Goal: Task Accomplishment & Management: Complete application form

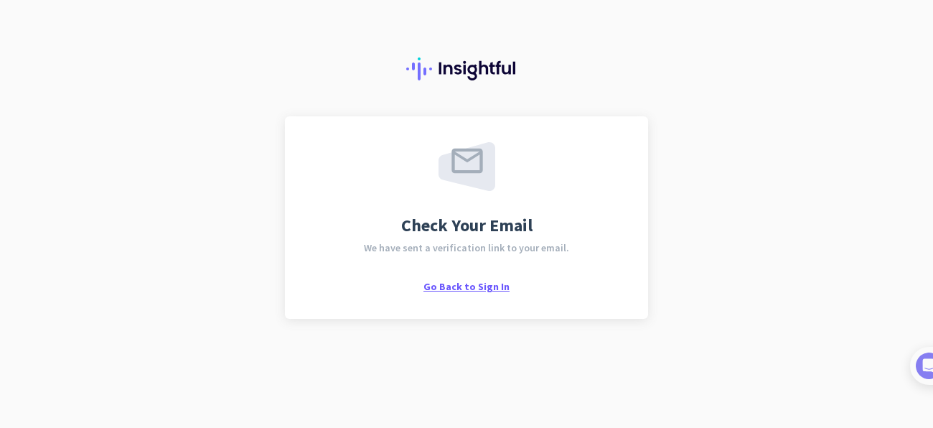
click at [491, 291] on span "Go Back to Sign In" at bounding box center [466, 286] width 86 height 13
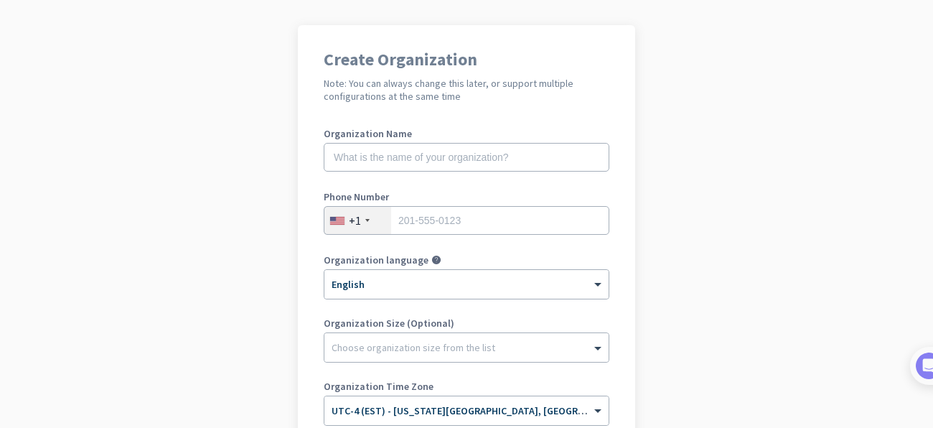
scroll to position [95, 0]
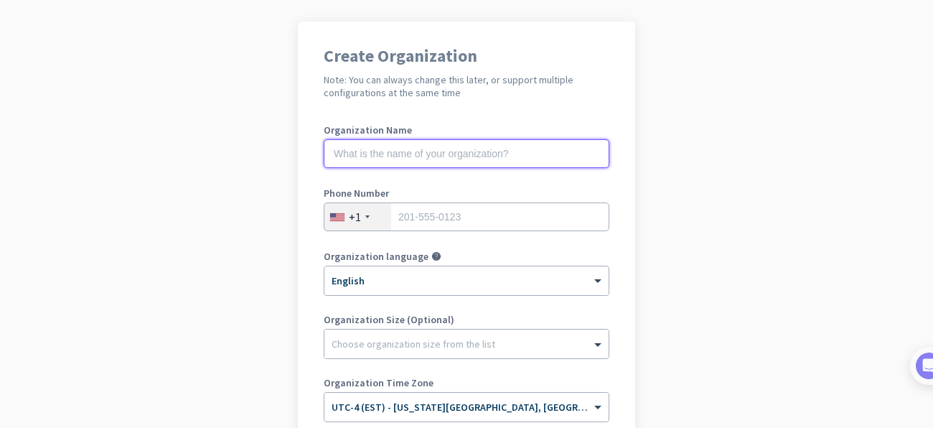
click at [434, 160] on input "text" at bounding box center [467, 153] width 286 height 29
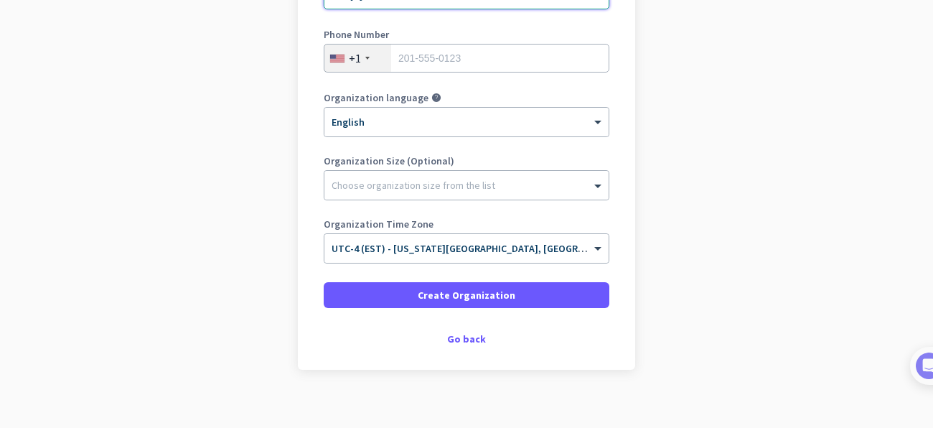
scroll to position [267, 0]
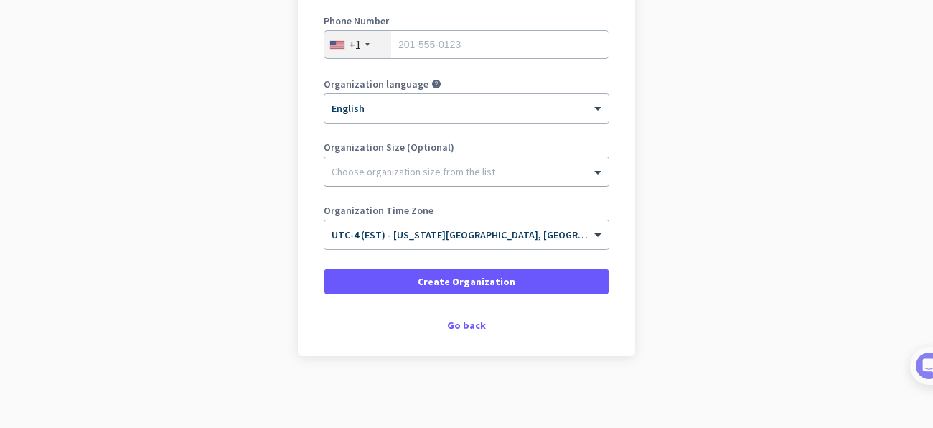
type input "Moijey Fine Diamonds"
click at [478, 166] on div at bounding box center [466, 168] width 284 height 14
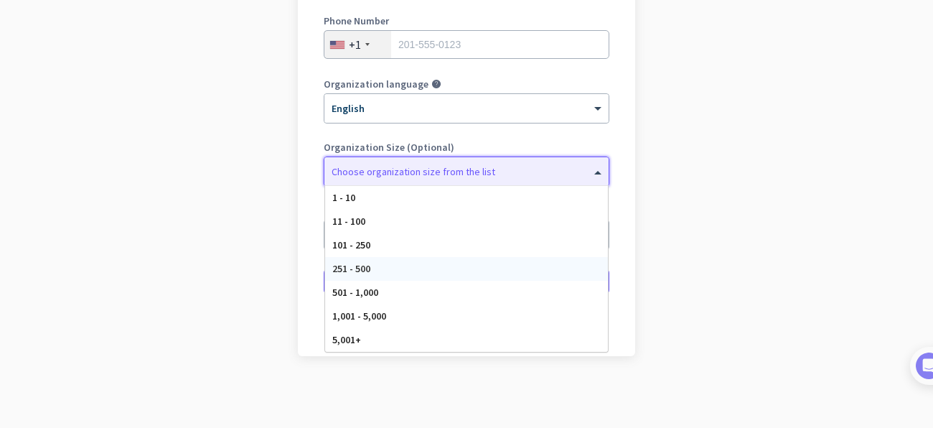
click at [395, 270] on div "251 - 500" at bounding box center [466, 269] width 283 height 24
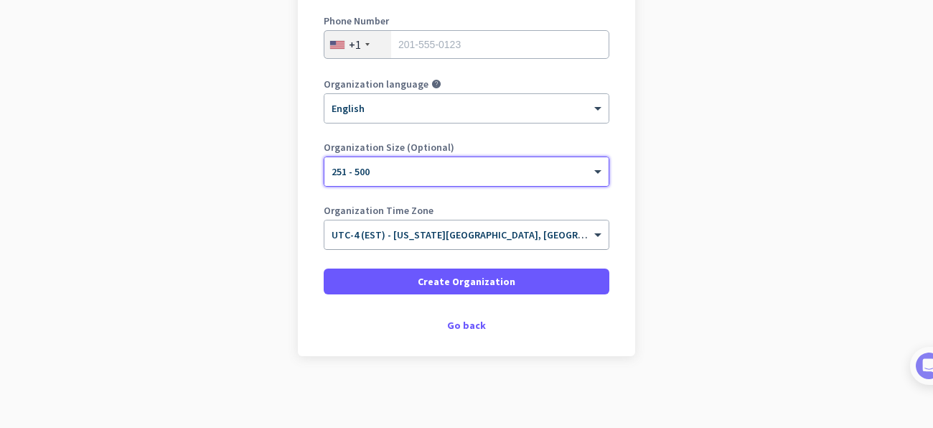
click at [456, 227] on input "text" at bounding box center [451, 230] width 241 height 11
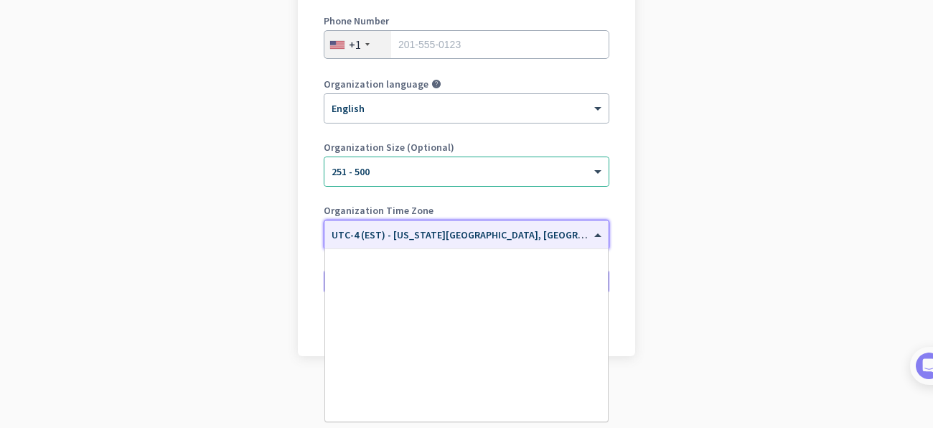
scroll to position [1681, 0]
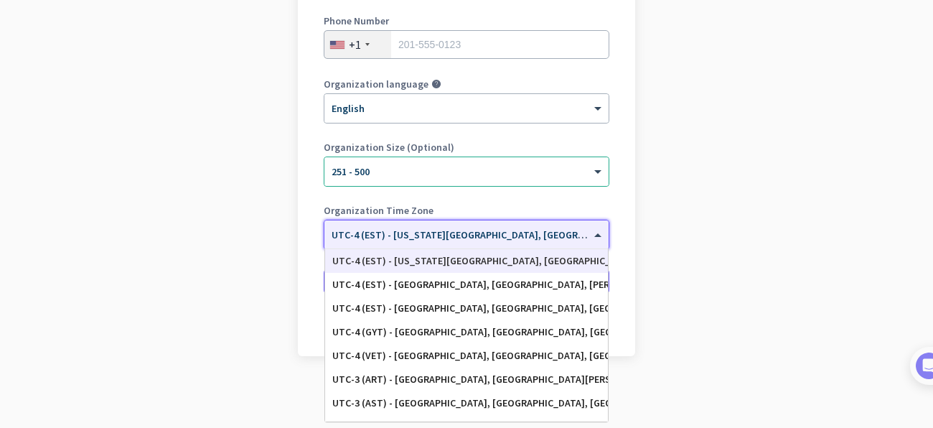
click at [390, 256] on div "UTC-4 (EST) - [US_STATE][GEOGRAPHIC_DATA], [GEOGRAPHIC_DATA], [GEOGRAPHIC_DATA]…" at bounding box center [466, 261] width 268 height 12
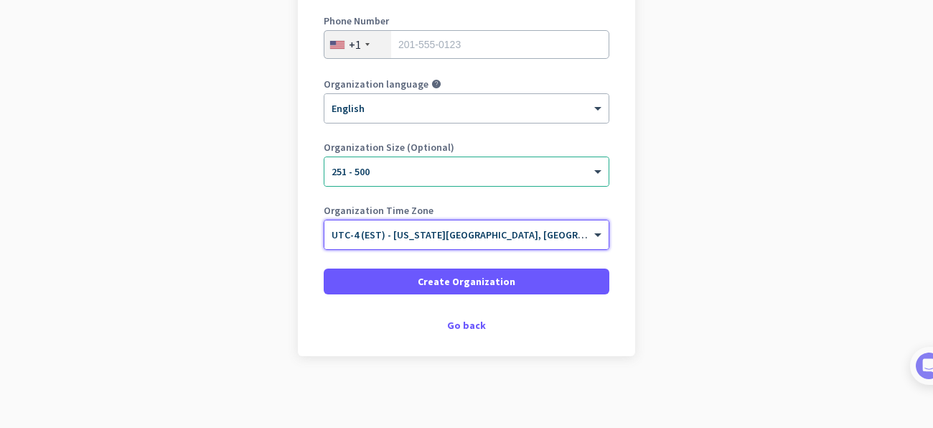
click at [698, 293] on app-onboarding-organization "Create Organization Note: You can always change this later, or support multiple…" at bounding box center [466, 138] width 933 height 578
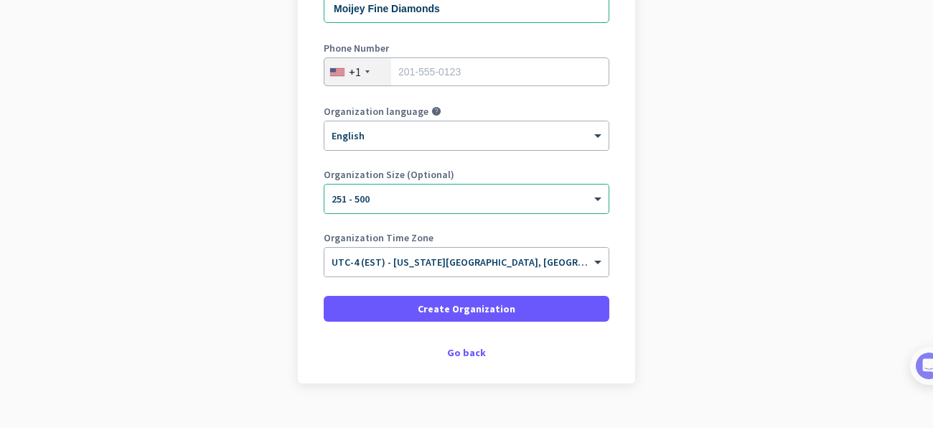
scroll to position [243, 0]
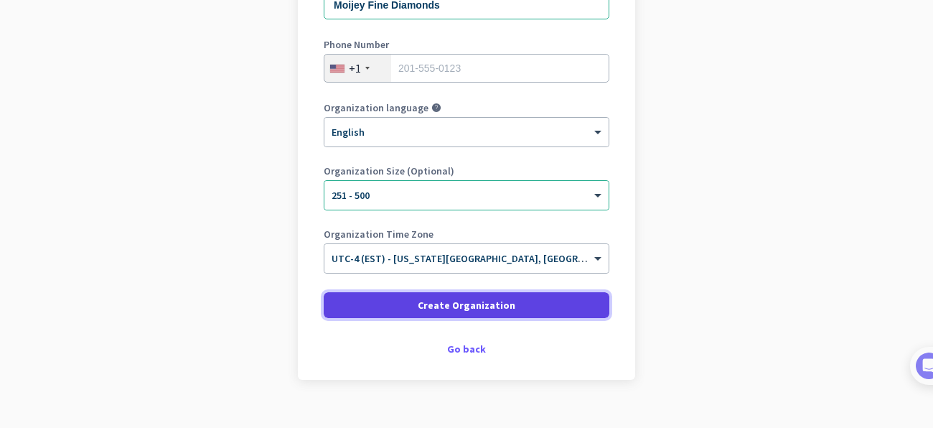
click at [435, 307] on span "Create Organization" at bounding box center [467, 305] width 98 height 14
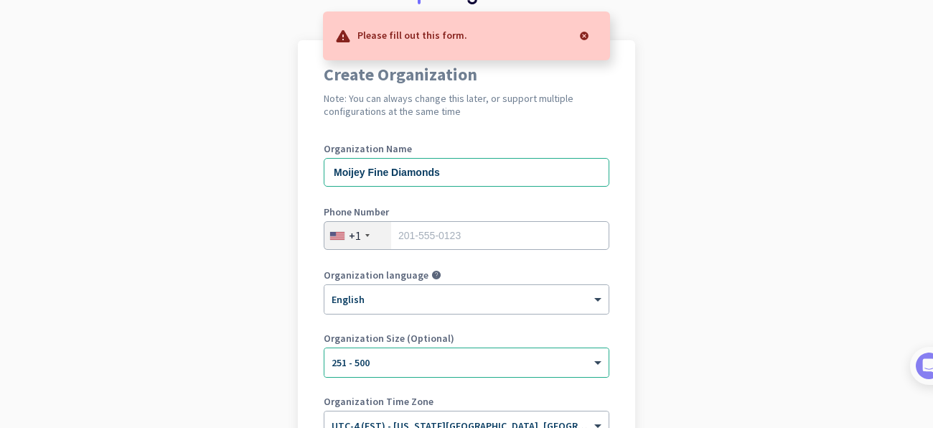
scroll to position [72, 0]
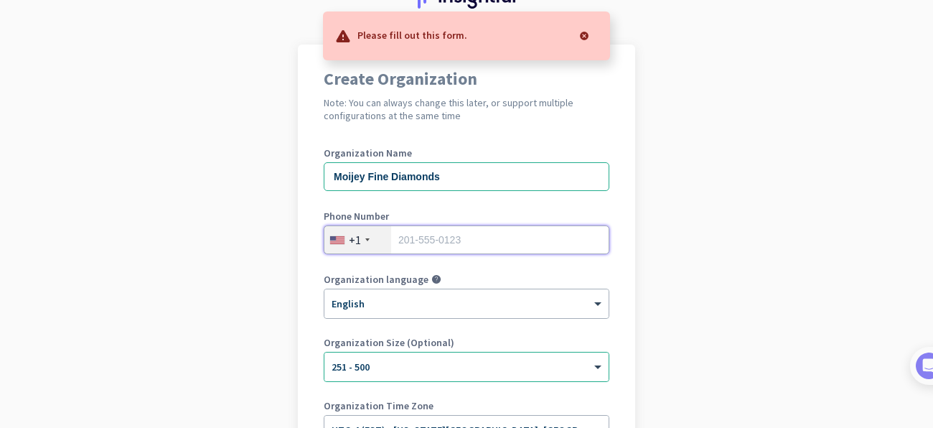
click at [470, 238] on input "tel" at bounding box center [467, 239] width 286 height 29
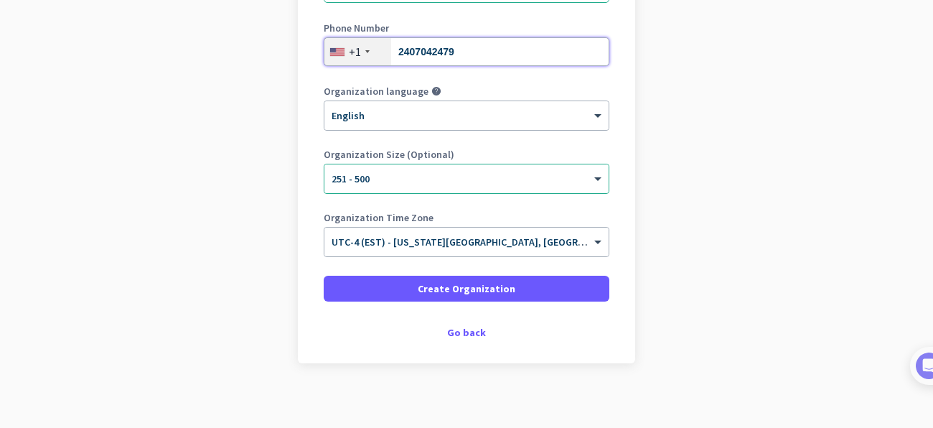
scroll to position [267, 0]
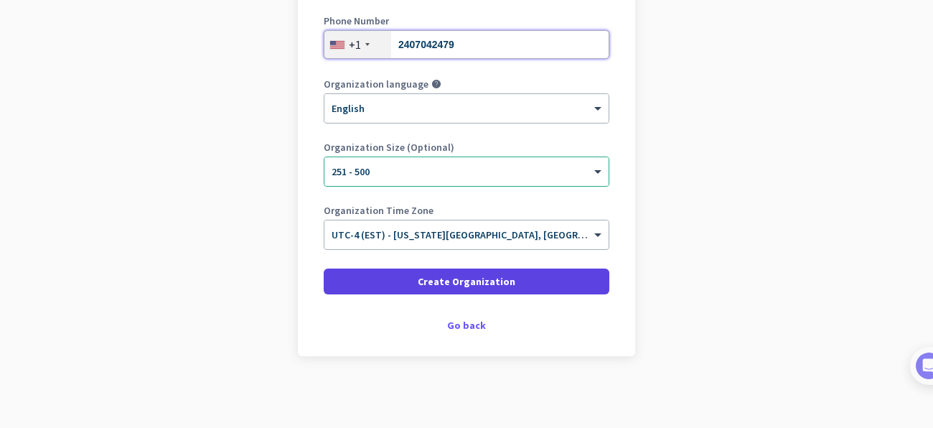
type input "2407042479"
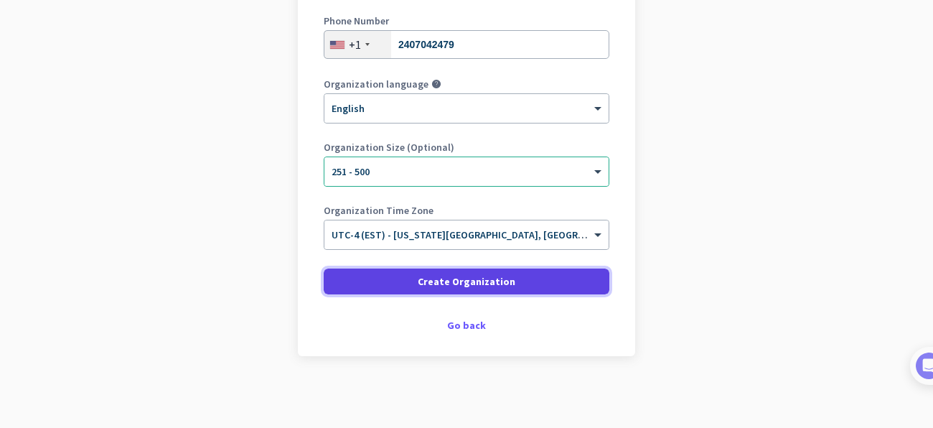
click at [510, 278] on span "Create Organization" at bounding box center [467, 281] width 98 height 14
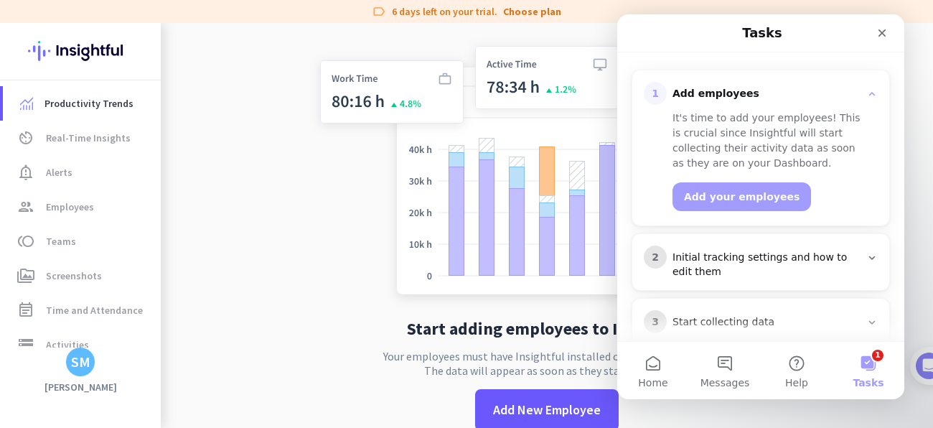
scroll to position [231, 0]
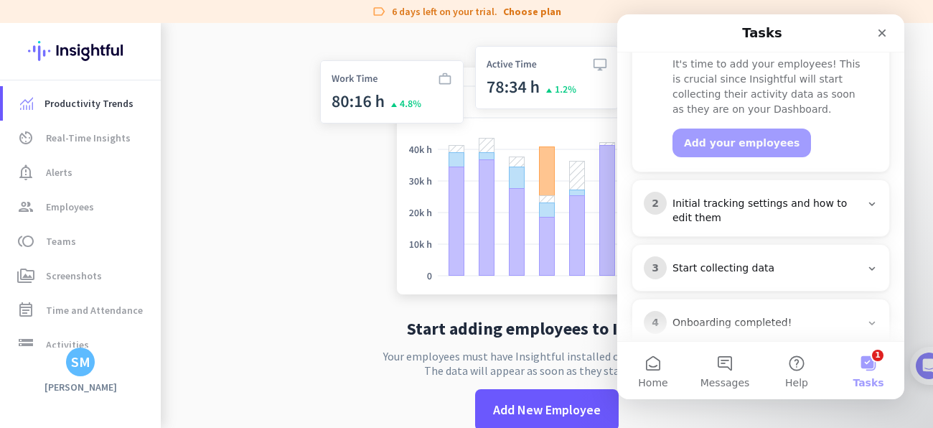
click at [780, 197] on div "Initial tracking settings and how to edit them" at bounding box center [766, 211] width 188 height 29
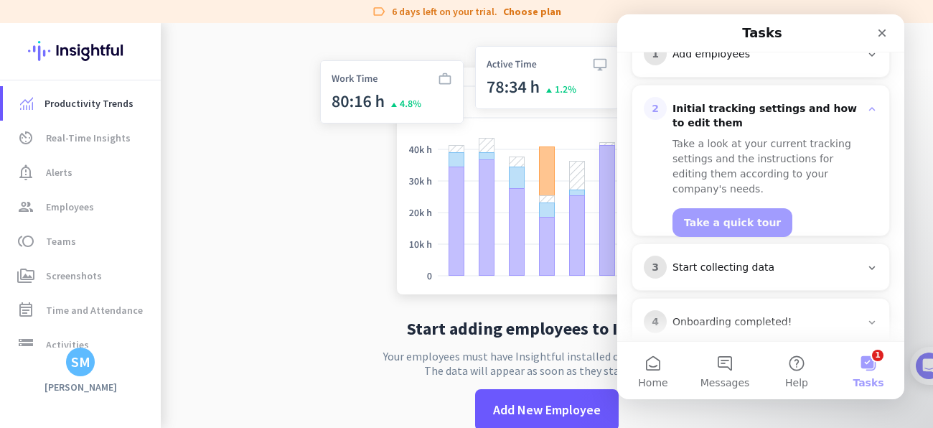
scroll to position [216, 0]
click at [770, 261] on div "Start collecting data" at bounding box center [766, 268] width 188 height 14
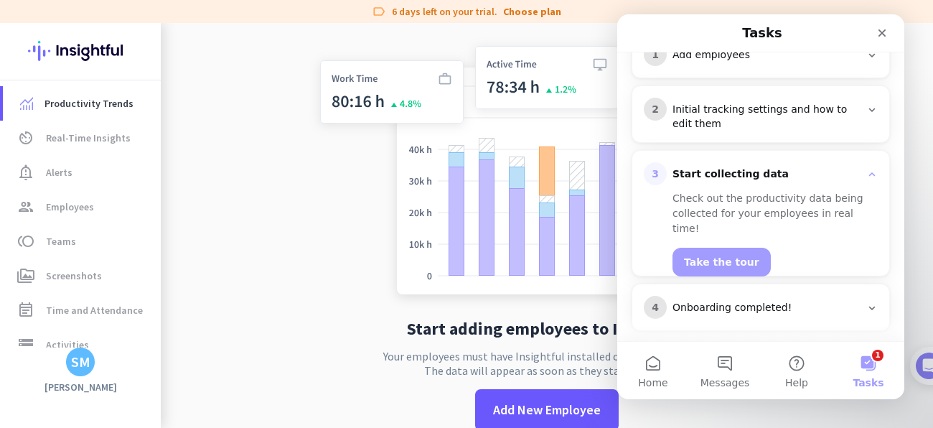
scroll to position [201, 0]
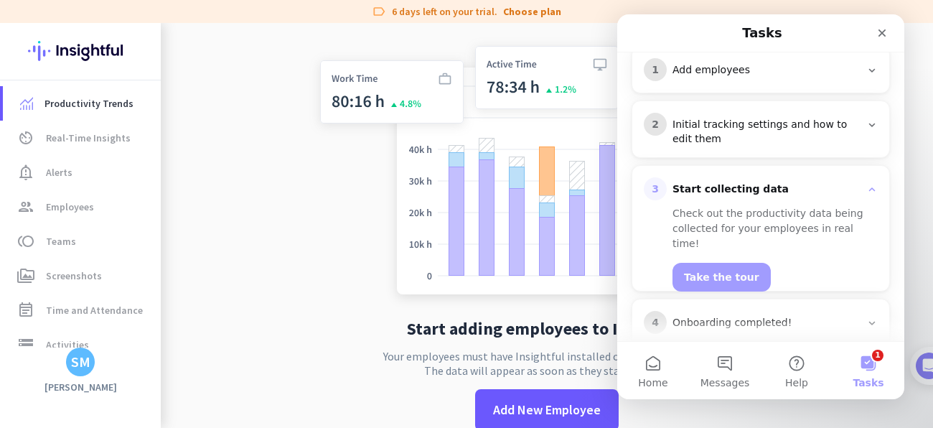
click at [760, 311] on div "4 Onboarding completed!" at bounding box center [760, 322] width 234 height 23
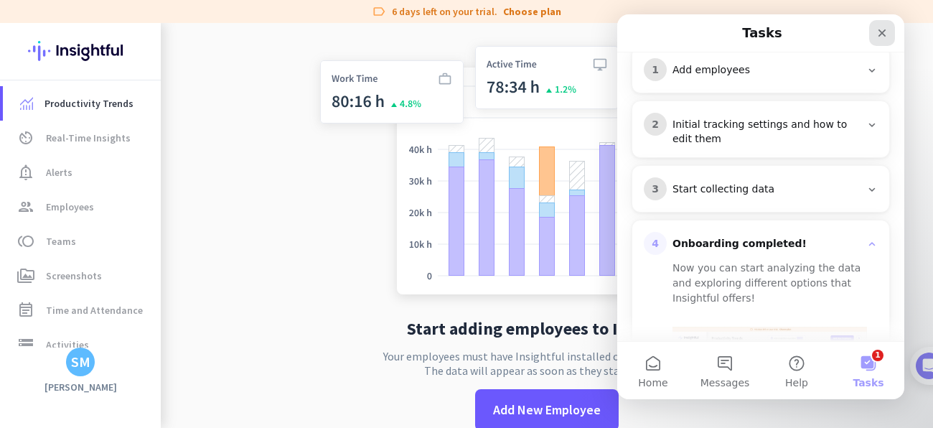
click at [879, 27] on icon "Close" at bounding box center [881, 32] width 11 height 11
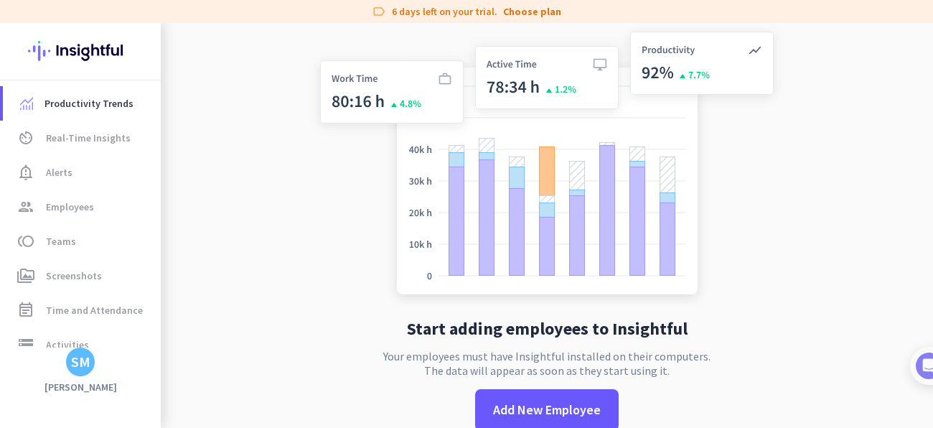
scroll to position [0, 0]
click at [70, 138] on span "Real-Time Insights" at bounding box center [88, 137] width 85 height 17
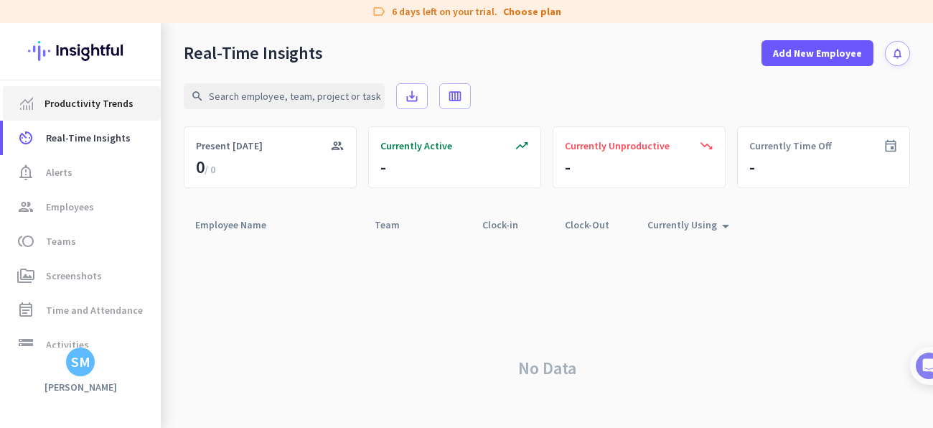
click at [63, 106] on span "Productivity Trends" at bounding box center [88, 103] width 89 height 17
